Goal: Complete application form: Complete application form

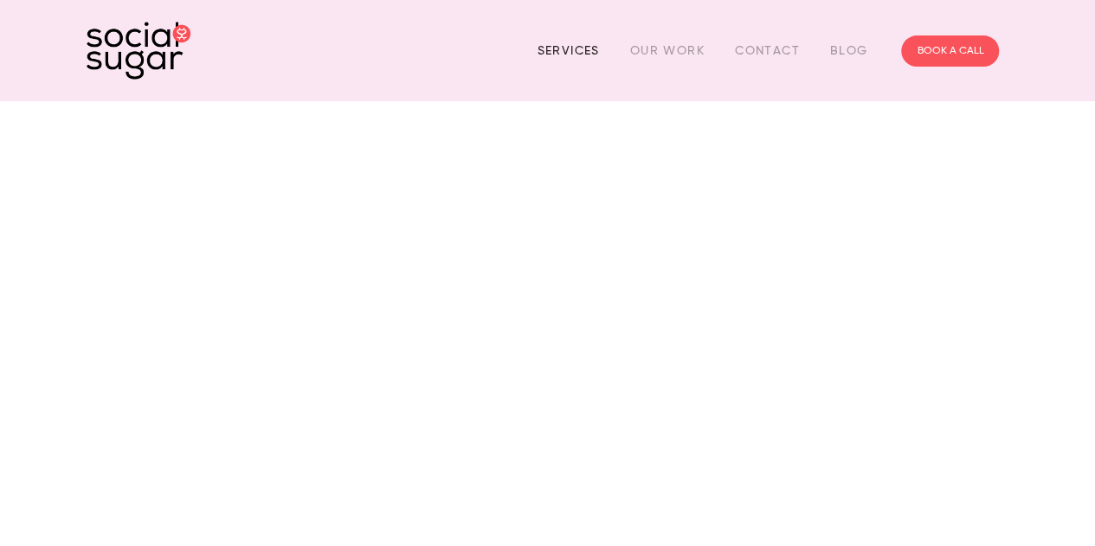
click at [569, 48] on link "Services" at bounding box center [568, 50] width 62 height 27
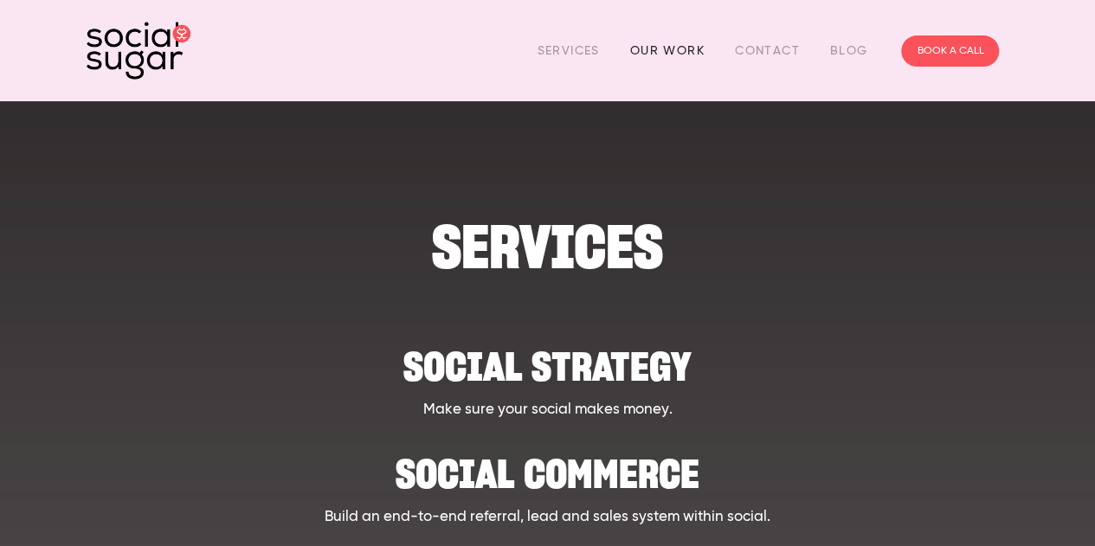
click at [650, 47] on link "Our Work" at bounding box center [667, 50] width 74 height 27
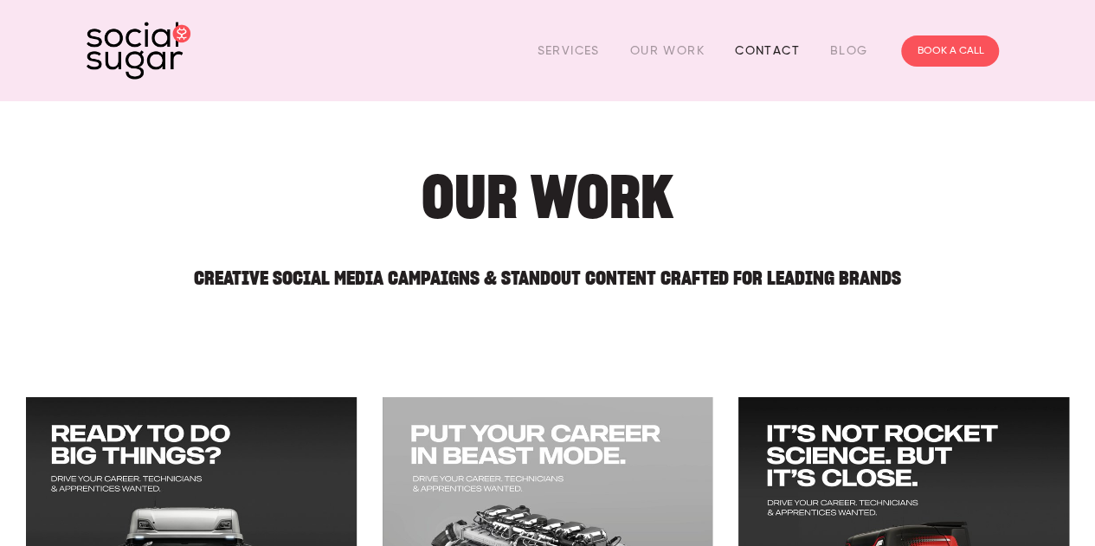
click at [772, 51] on link "Contact" at bounding box center [767, 50] width 65 height 27
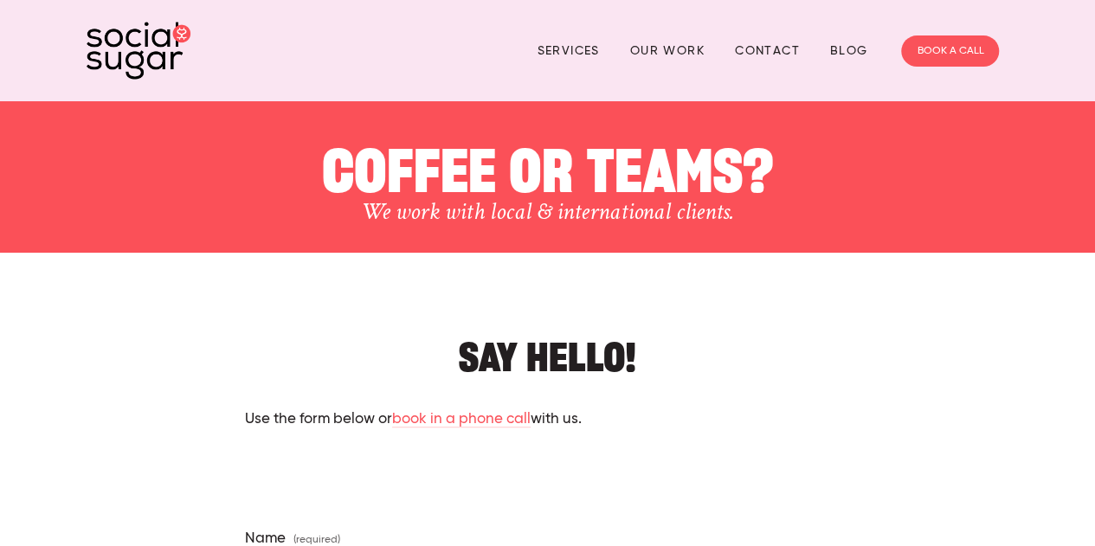
click at [135, 60] on img at bounding box center [139, 51] width 104 height 58
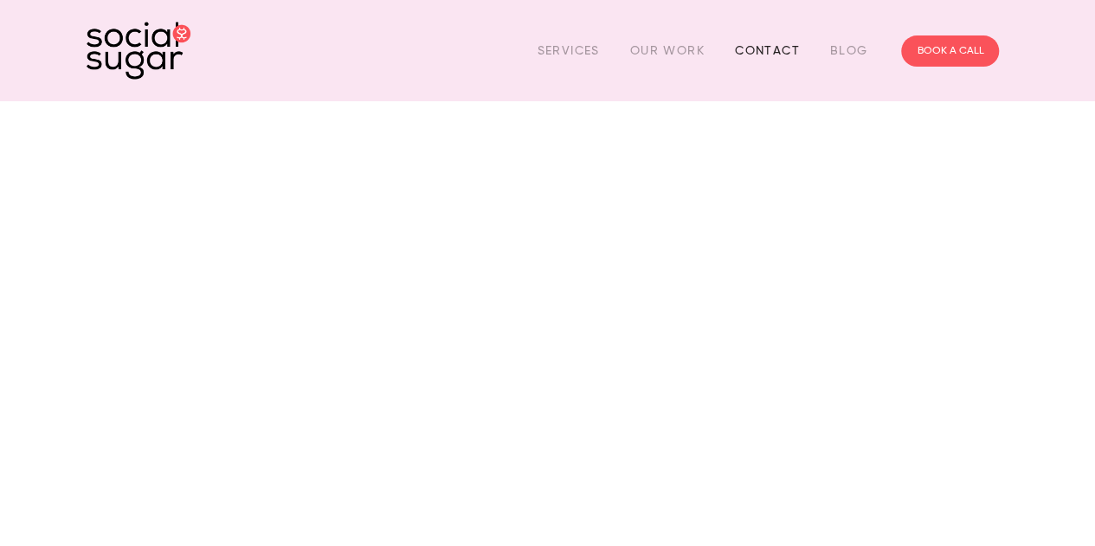
click at [761, 48] on link "Contact" at bounding box center [767, 50] width 65 height 27
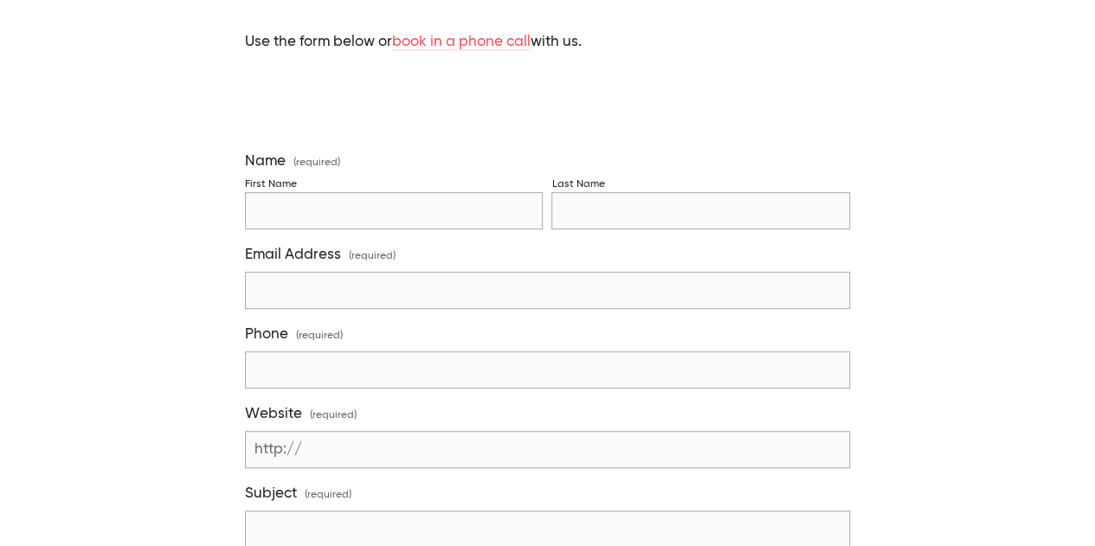
scroll to position [380, 0]
click at [357, 209] on input "First Name" at bounding box center [394, 208] width 298 height 37
type input "Preeti"
click at [588, 212] on input "Last Name" at bounding box center [700, 208] width 298 height 37
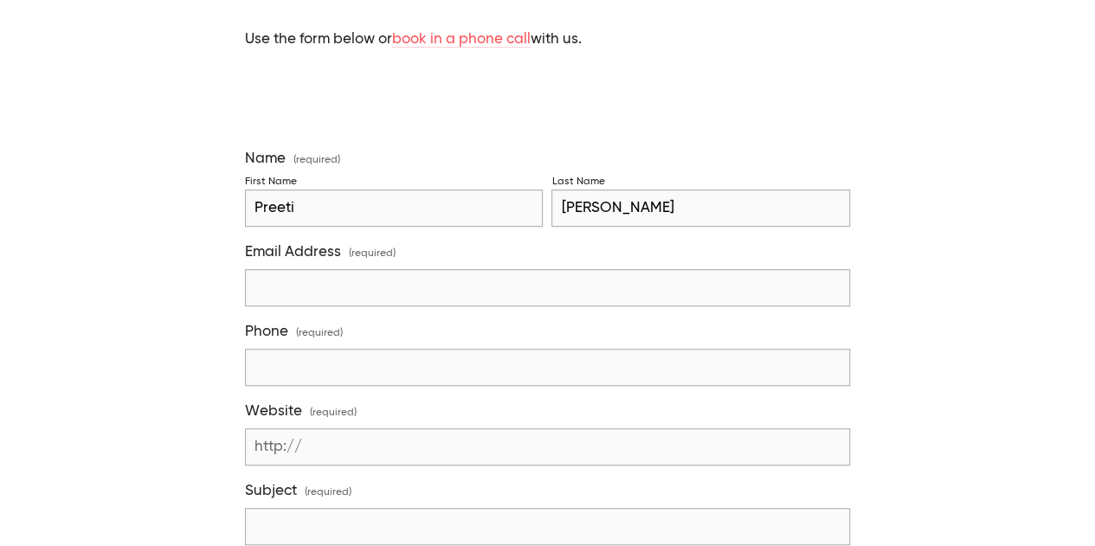
type input "Chahar"
click at [322, 283] on input "Email Address (required)" at bounding box center [547, 287] width 605 height 37
type input "preetichahar.collabs@gmail.com"
click at [303, 374] on input "Phone (required)" at bounding box center [547, 367] width 605 height 37
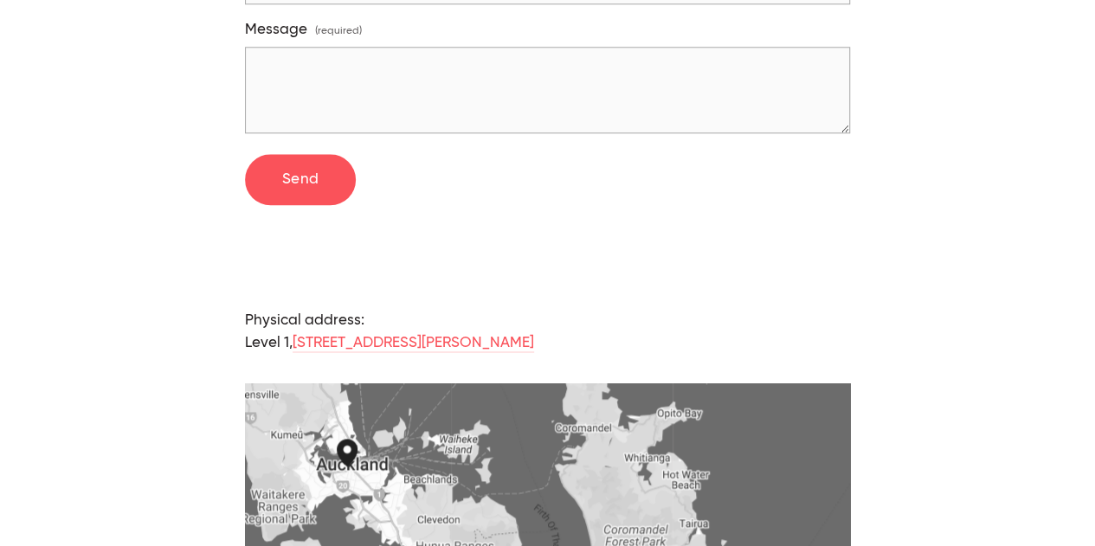
scroll to position [1284, 0]
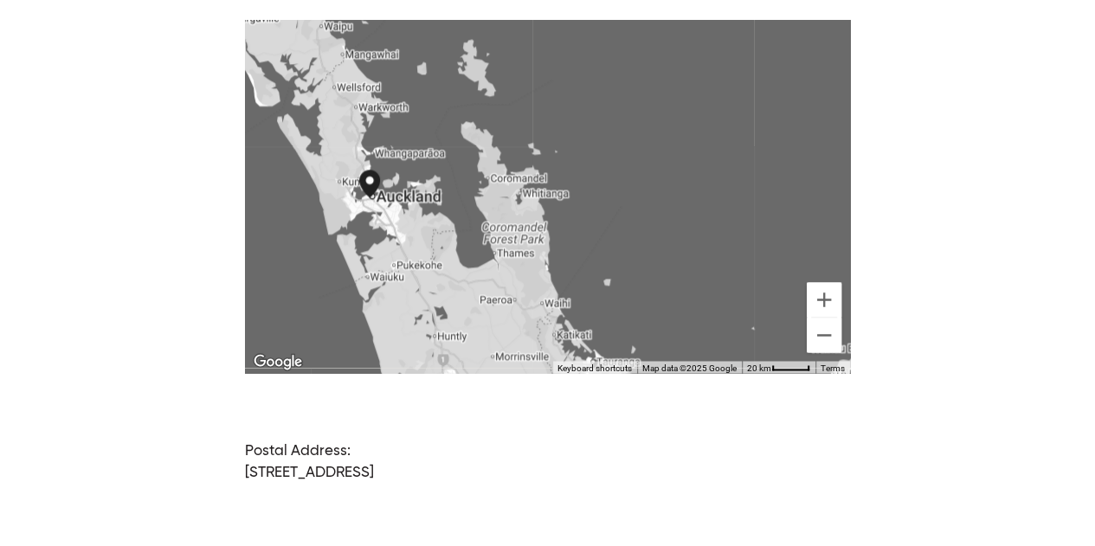
type input "0225055387"
